Goal: Navigation & Orientation: Find specific page/section

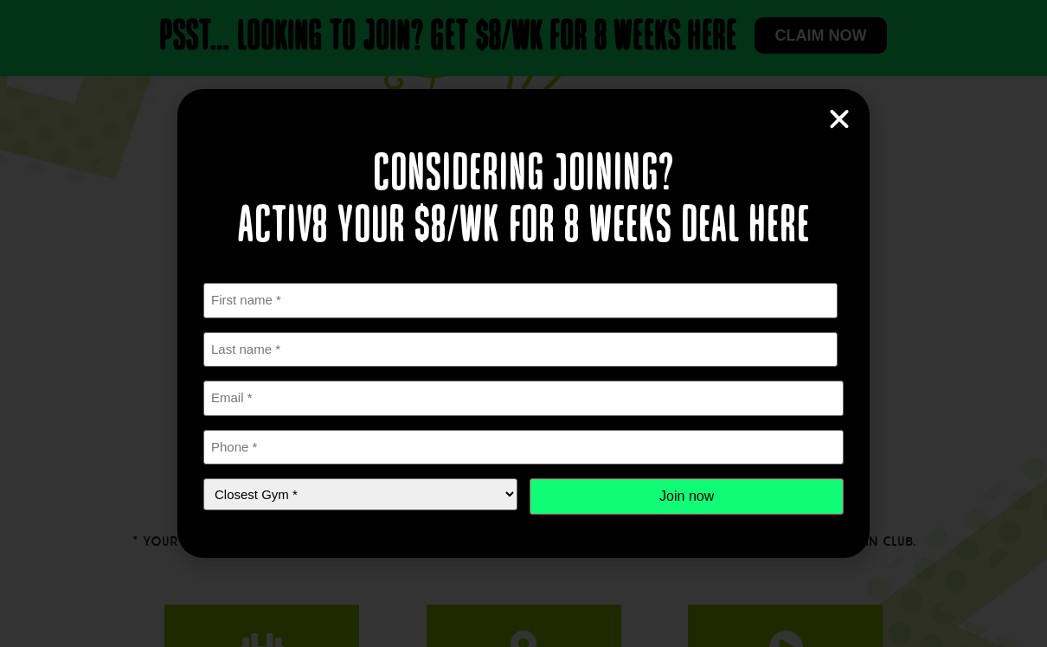
scroll to position [164, 0]
click at [837, 129] on icon "Close" at bounding box center [839, 119] width 26 height 26
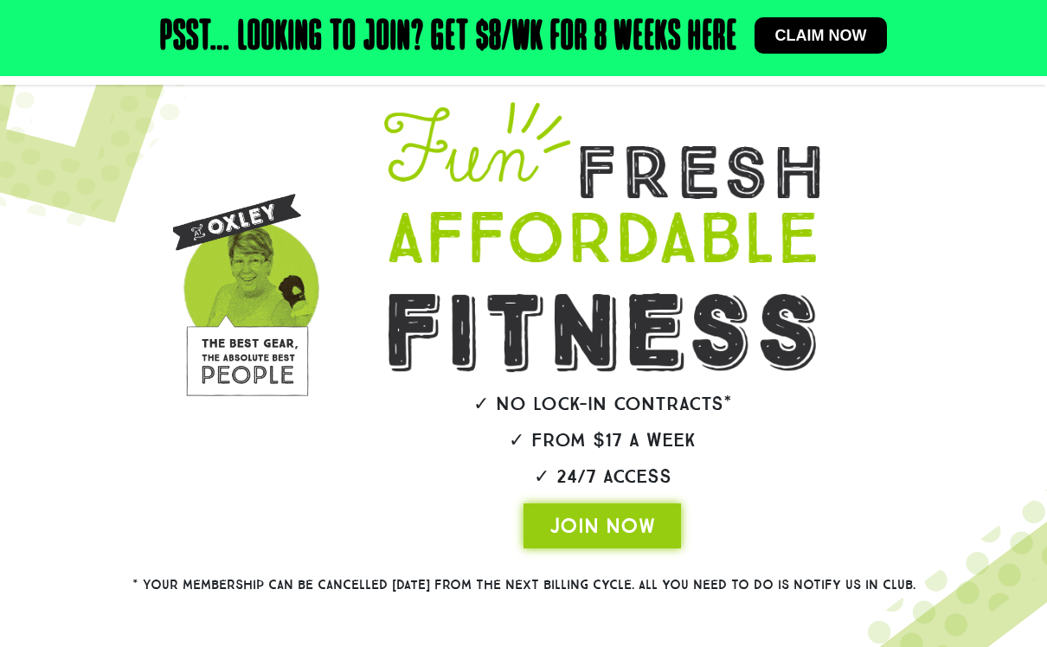
scroll to position [0, 0]
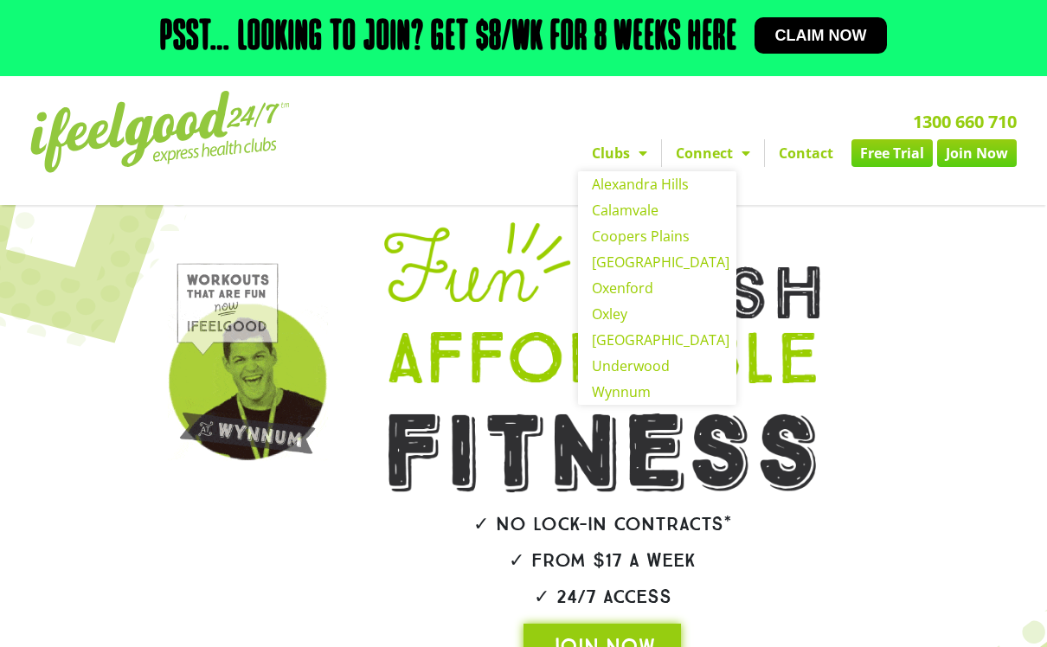
click at [618, 167] on link "Clubs" at bounding box center [619, 153] width 83 height 28
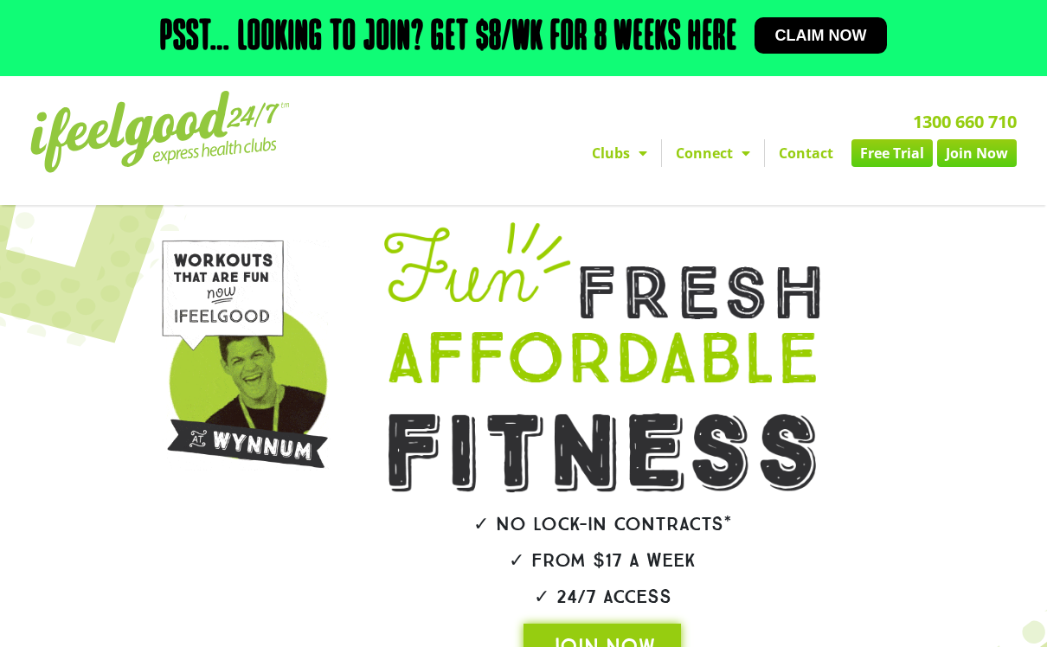
click at [614, 158] on link "Clubs" at bounding box center [619, 153] width 83 height 28
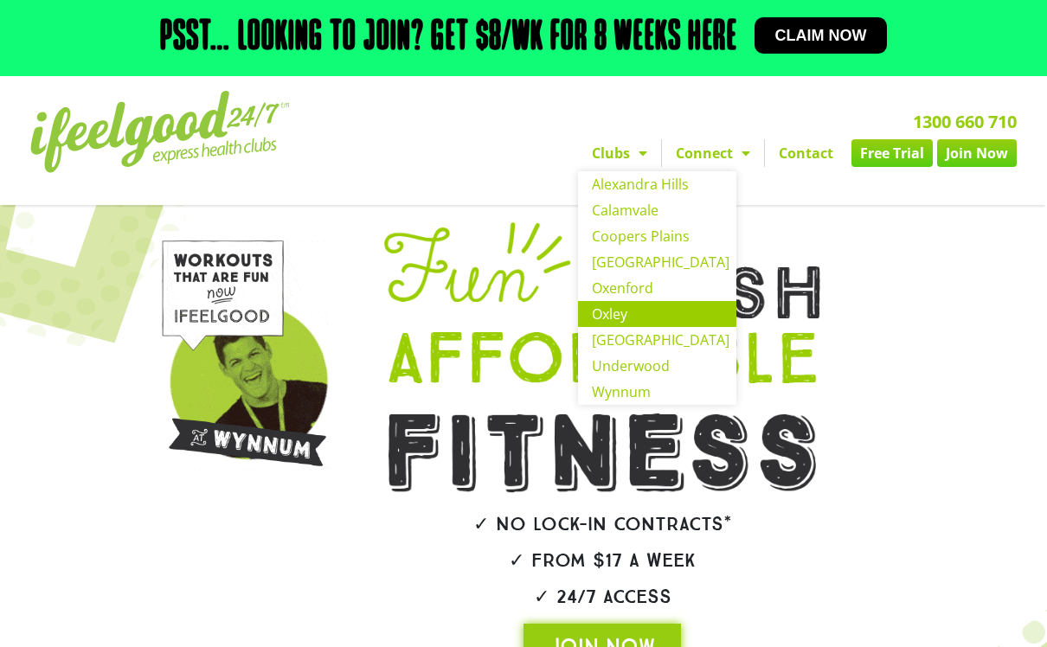
click at [611, 322] on link "Oxley" at bounding box center [657, 314] width 158 height 26
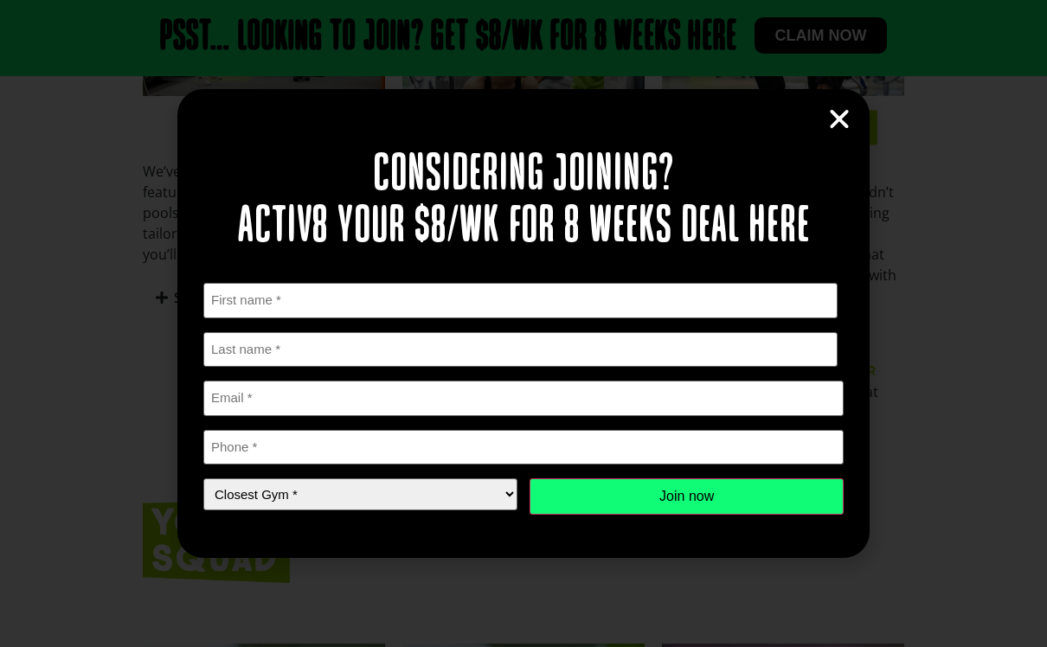
scroll to position [1022, 0]
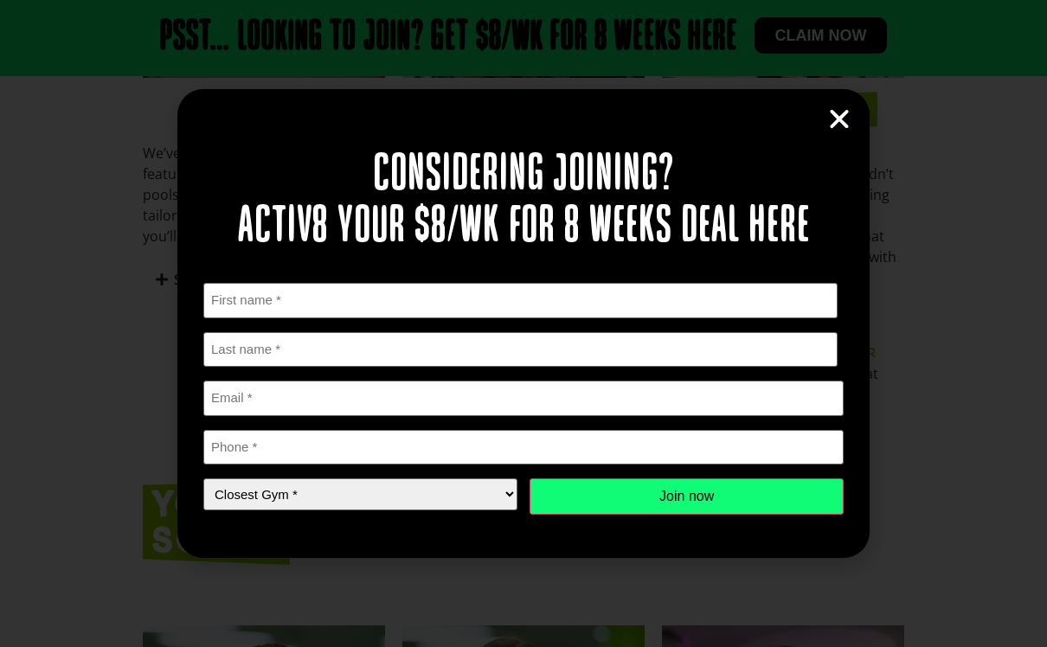
click at [834, 132] on icon "Close" at bounding box center [839, 119] width 26 height 26
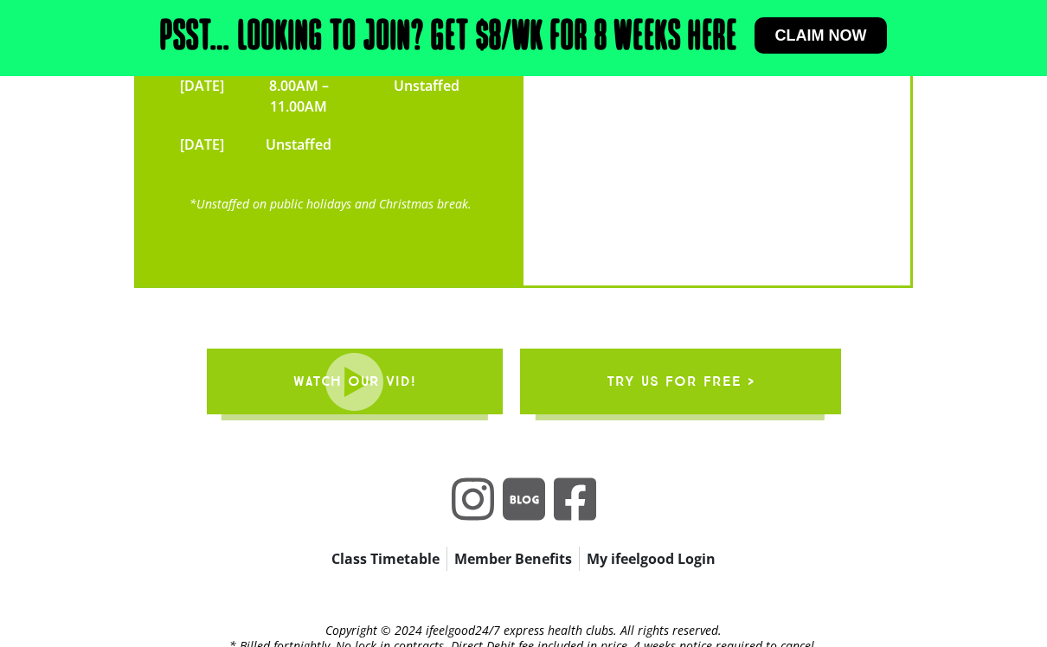
scroll to position [4060, 0]
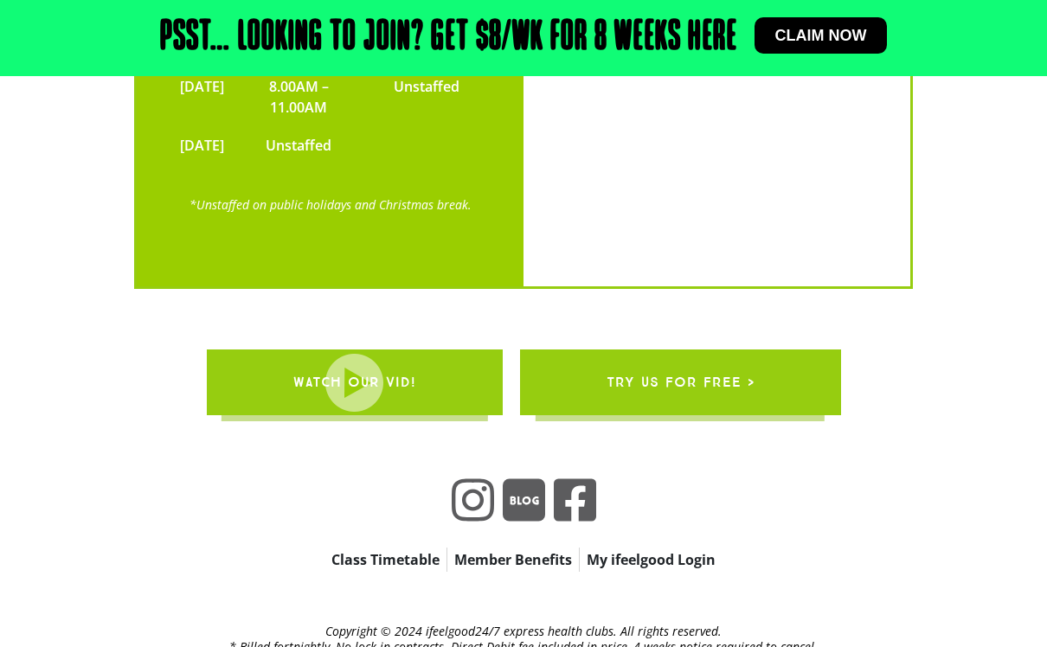
click at [399, 548] on link "Class Timetable" at bounding box center [385, 560] width 122 height 24
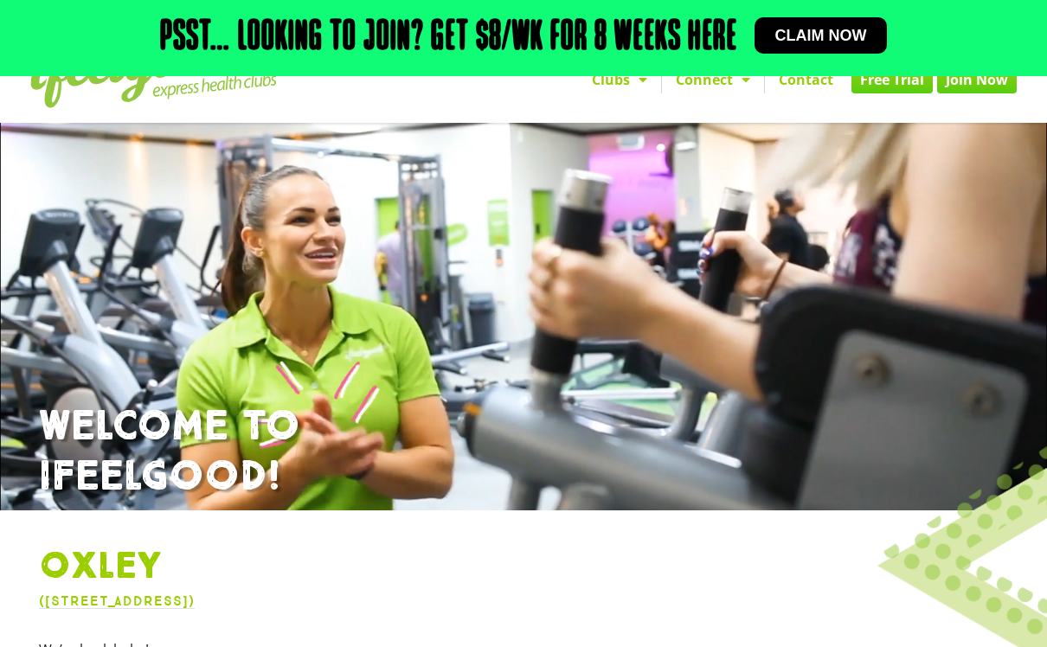
scroll to position [0, 0]
